Goal: Task Accomplishment & Management: Manage account settings

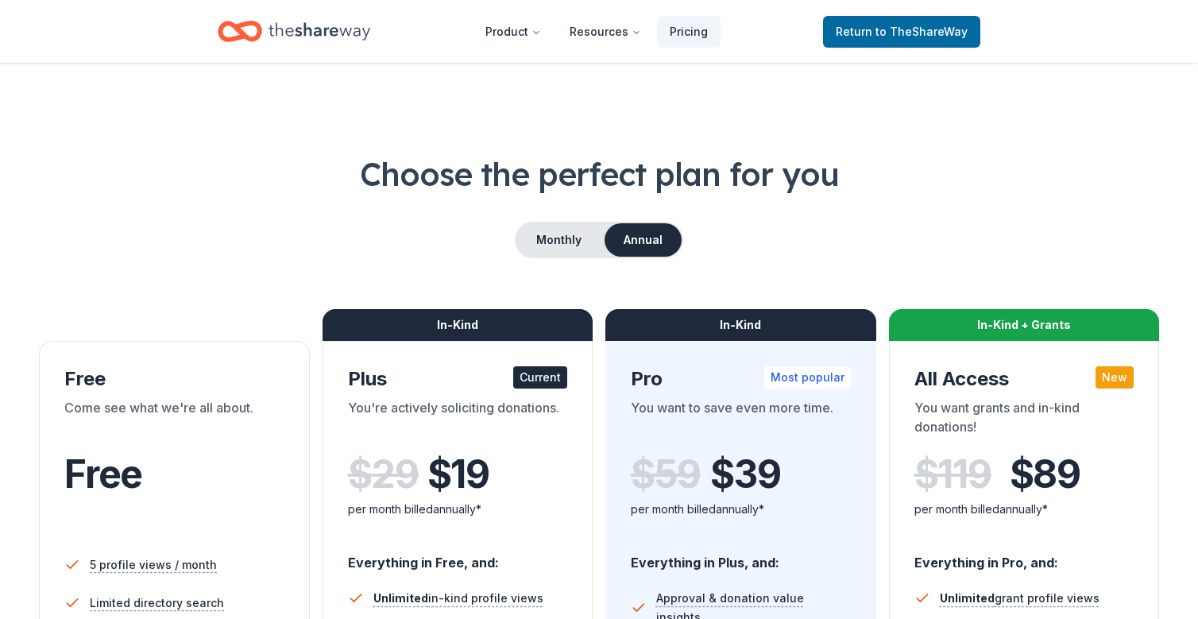
scroll to position [8, 0]
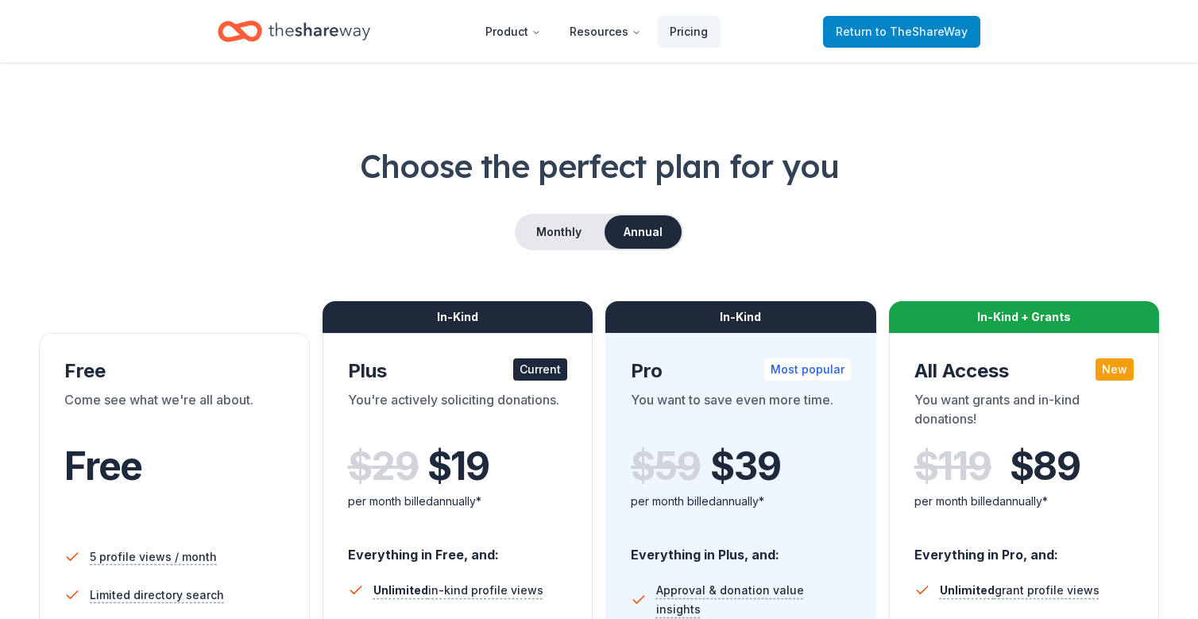
click at [972, 25] on link "Return to TheShareWay" at bounding box center [901, 32] width 157 height 32
click at [922, 37] on span "to TheShareWay" at bounding box center [922, 32] width 92 height 14
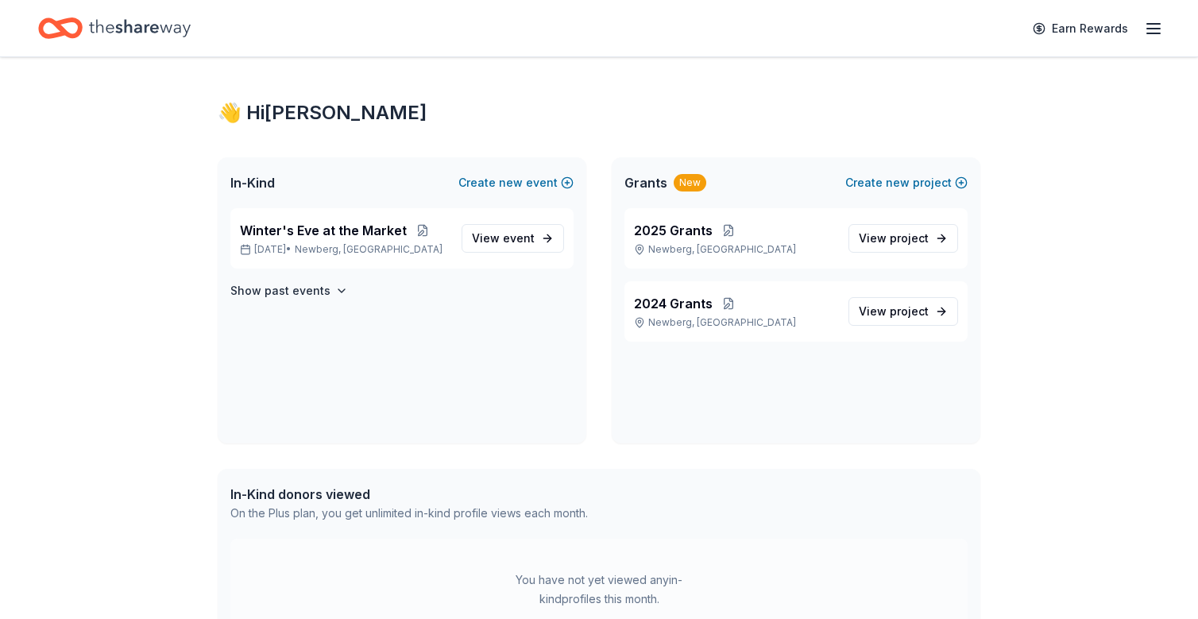
click at [1150, 29] on line "button" at bounding box center [1153, 29] width 13 height 0
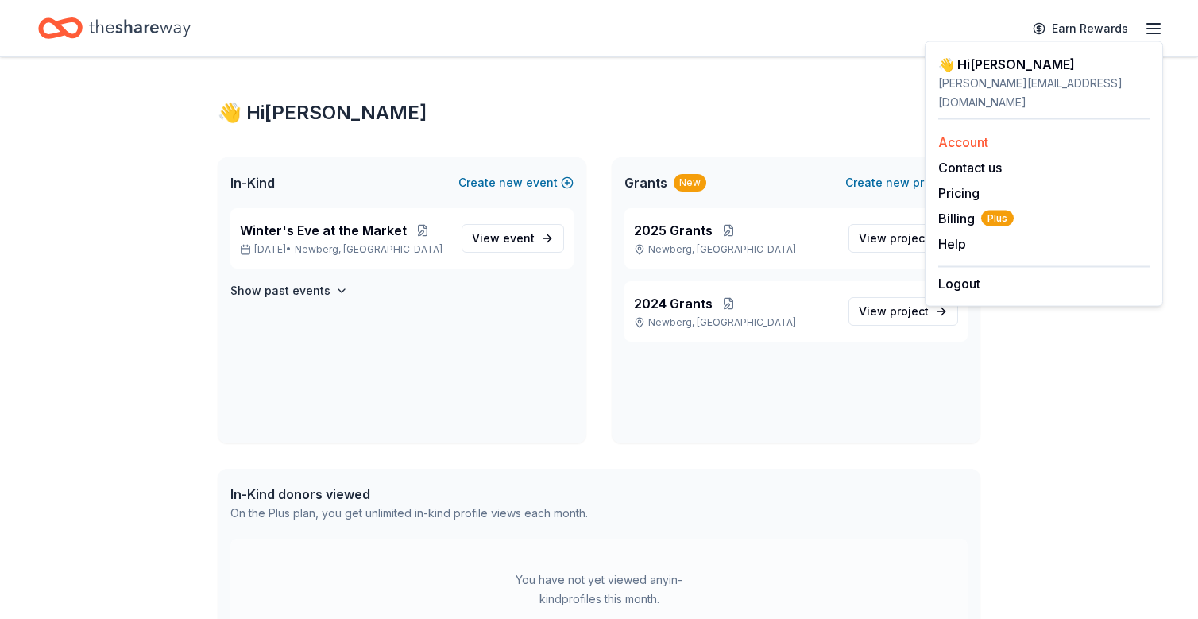
click at [972, 134] on link "Account" at bounding box center [963, 142] width 50 height 16
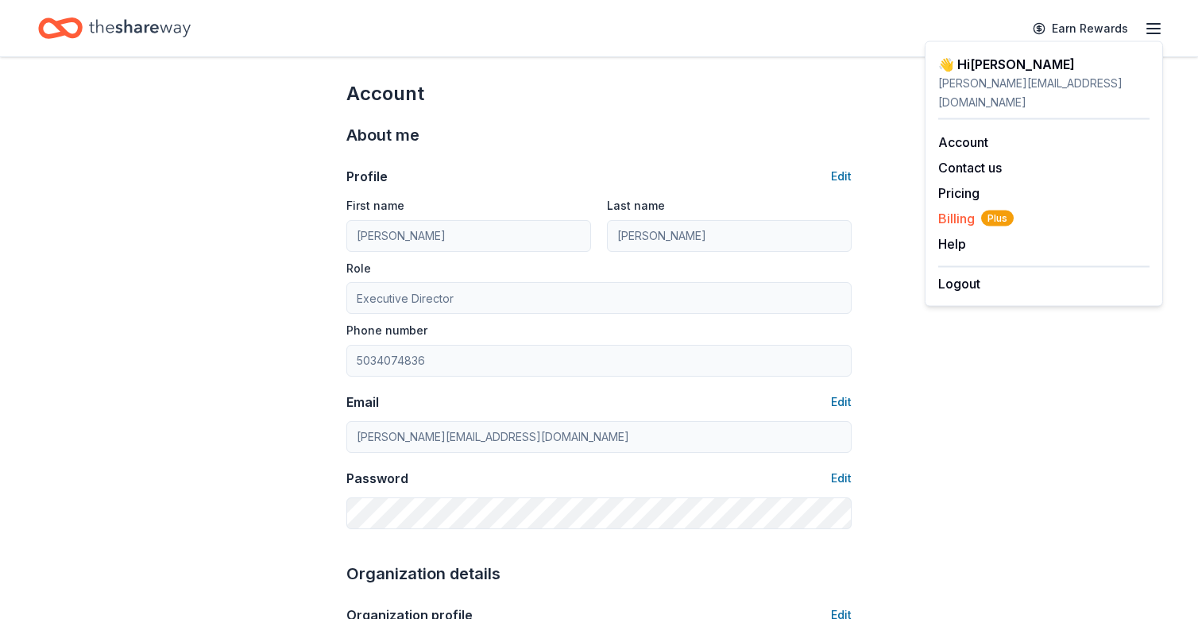
click at [948, 209] on span "Billing Plus" at bounding box center [975, 218] width 75 height 19
